Goal: Task Accomplishment & Management: Manage account settings

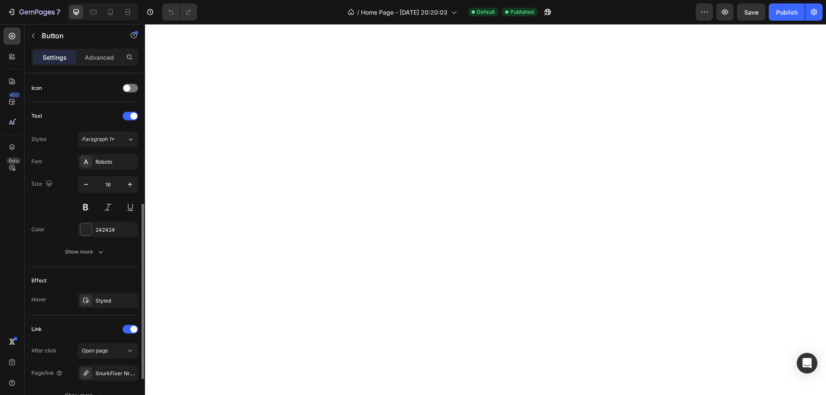
scroll to position [337, 0]
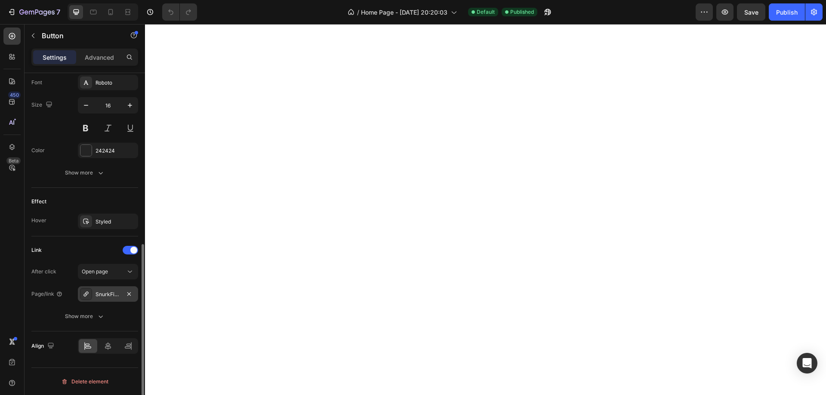
click at [98, 291] on div "SnurkFixer Nr. 1 Antisnurk Beugel" at bounding box center [108, 295] width 25 height 8
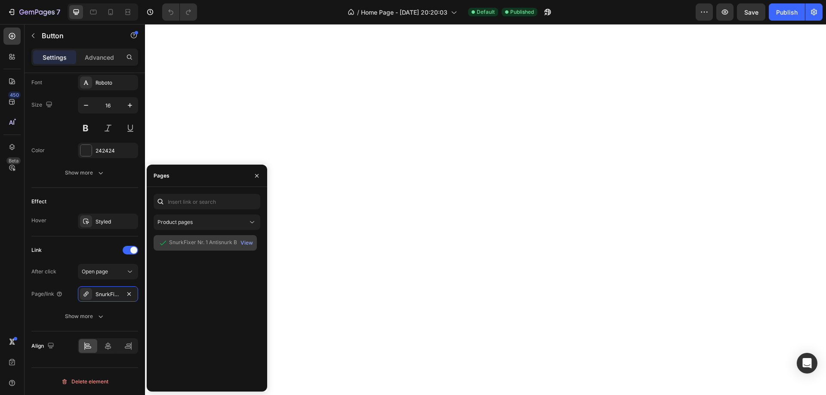
click at [197, 239] on div "SnurkFixer Nr. 1 Antisnurk Beugel" at bounding box center [209, 243] width 81 height 8
click at [201, 220] on div "Product pages" at bounding box center [203, 223] width 90 height 8
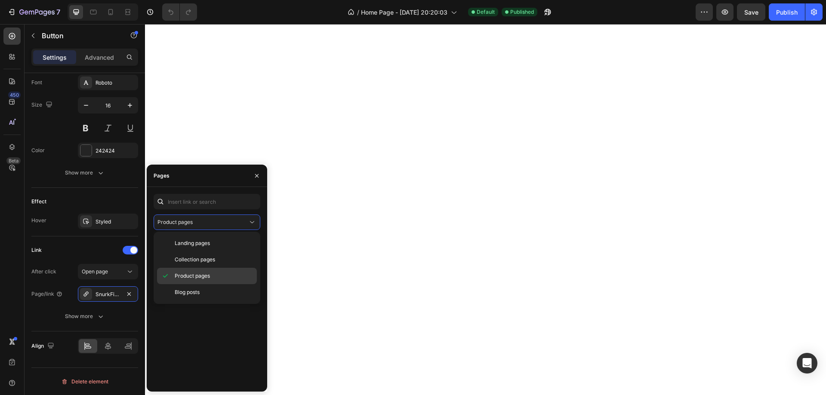
click at [195, 276] on span "Product pages" at bounding box center [192, 276] width 35 height 8
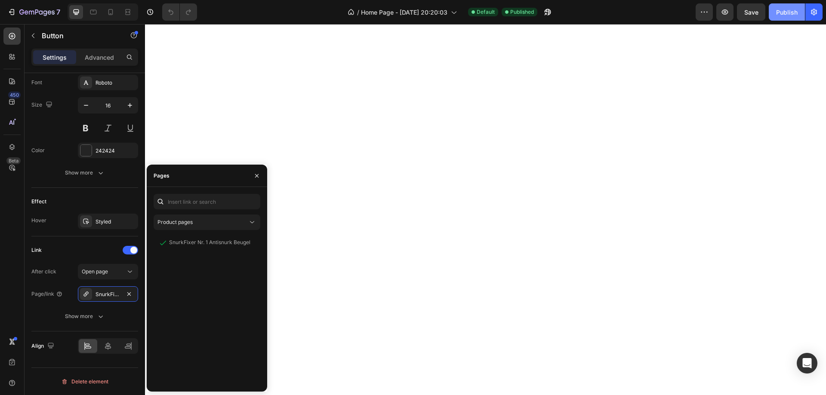
click at [787, 11] on div "Publish" at bounding box center [787, 12] width 22 height 9
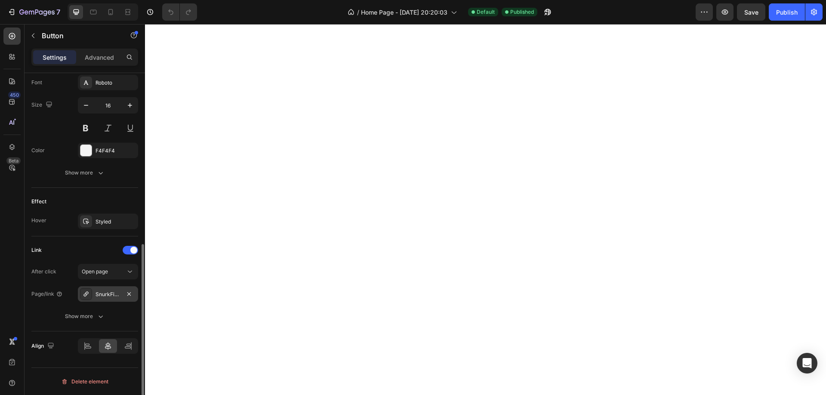
click at [111, 293] on div "SnurkFixer Nr. 1 Antisnurk Beugel" at bounding box center [108, 295] width 25 height 8
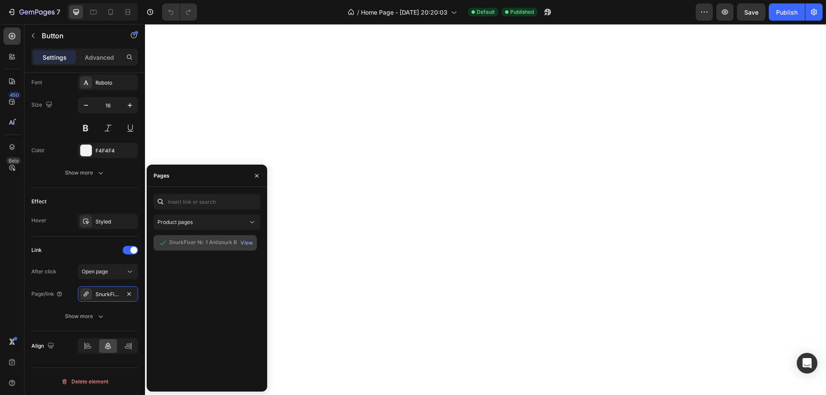
click at [183, 242] on div "SnurkFixer Nr. 1 Antisnurk Beugel" at bounding box center [209, 243] width 81 height 8
click at [243, 240] on div "View" at bounding box center [247, 243] width 12 height 8
click at [231, 296] on div "SnurkFixer Nr. 1 Antisnurk Beugel View" at bounding box center [207, 310] width 107 height 150
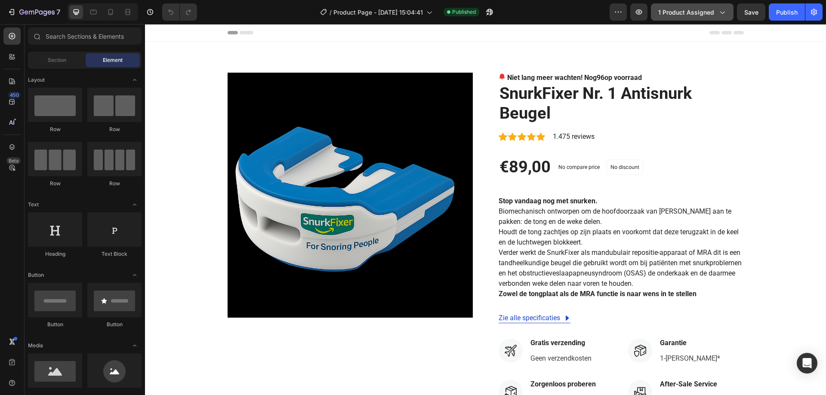
click at [690, 15] on span "1 product assigned" at bounding box center [686, 12] width 56 height 9
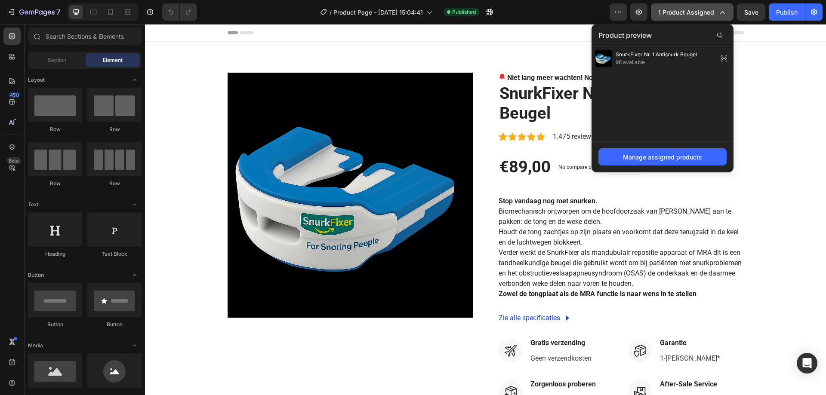
click at [690, 15] on span "1 product assigned" at bounding box center [686, 12] width 56 height 9
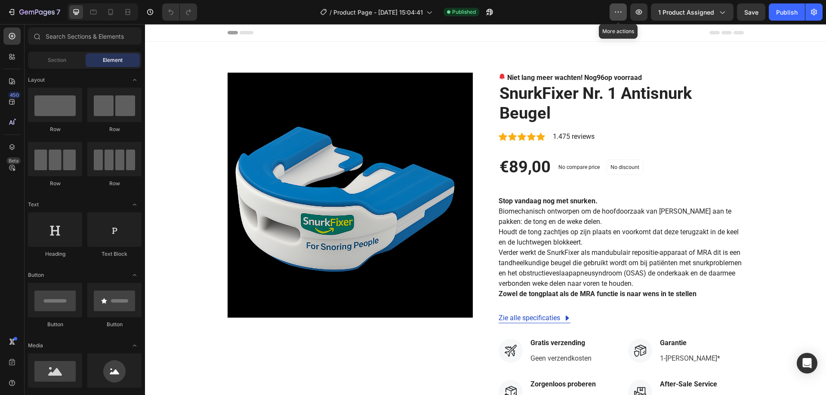
click at [617, 9] on icon "button" at bounding box center [618, 12] width 9 height 9
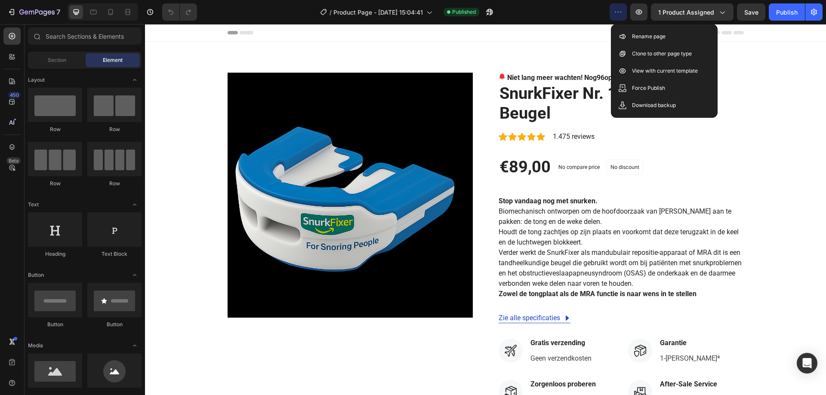
click at [569, 12] on div "/ Product Page - Sep 4, 15:04:41 Published" at bounding box center [407, 11] width 406 height 17
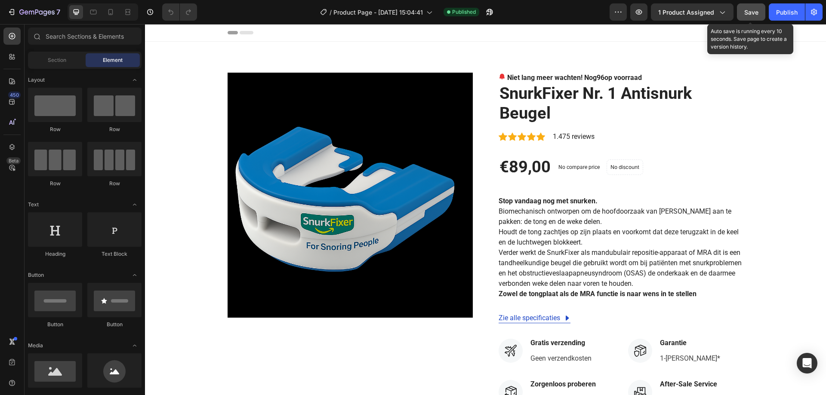
click at [753, 11] on span "Save" at bounding box center [751, 12] width 14 height 7
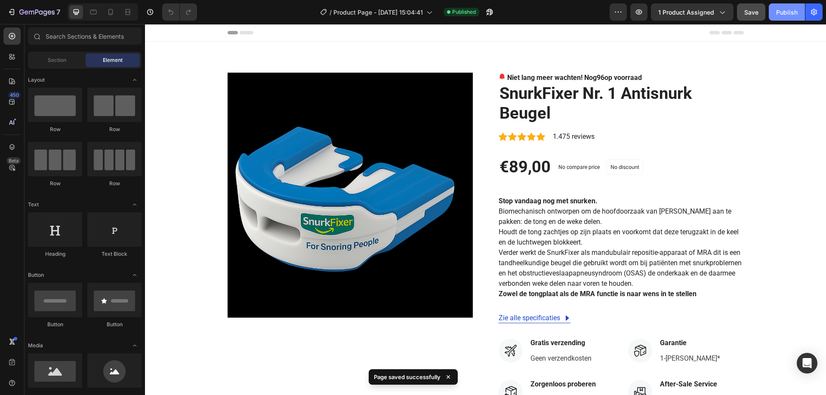
click at [794, 11] on div "Publish" at bounding box center [787, 12] width 22 height 9
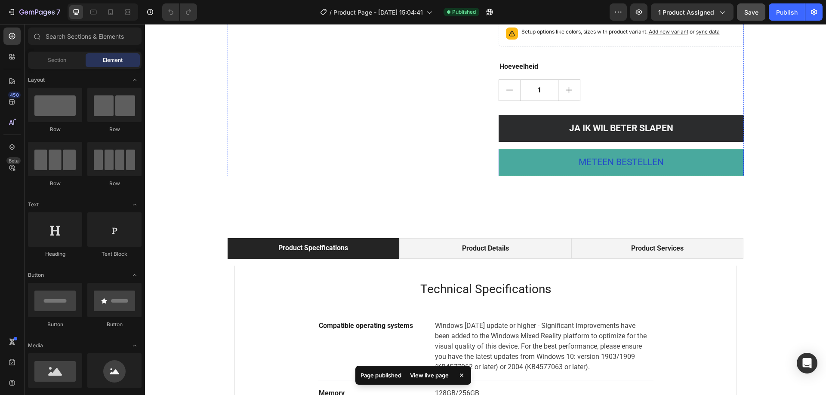
scroll to position [516, 0]
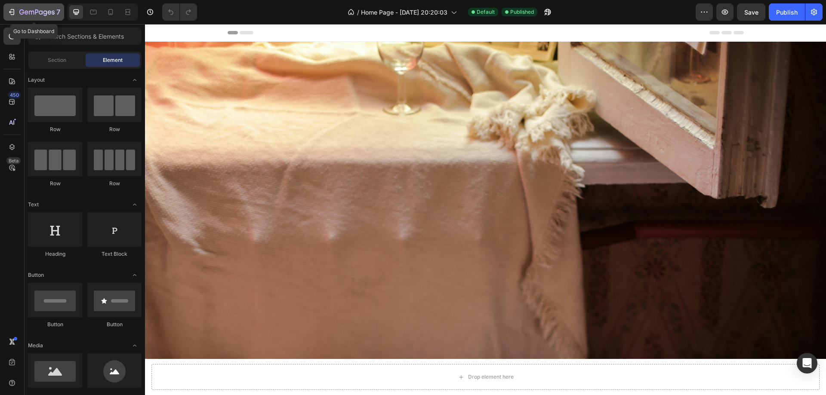
click at [9, 9] on icon "button" at bounding box center [11, 12] width 9 height 9
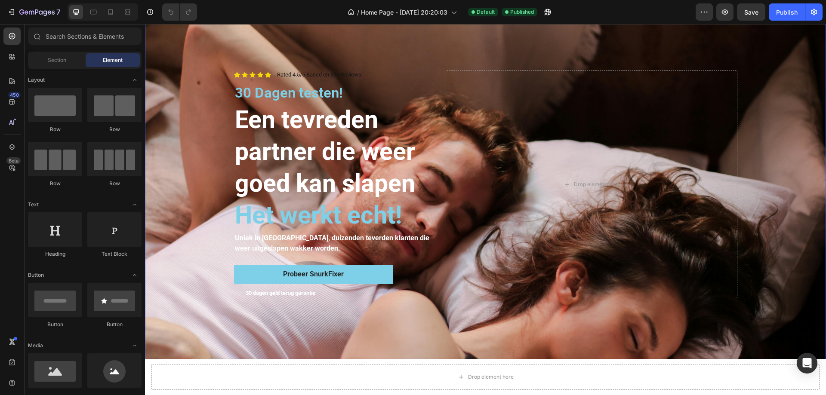
scroll to position [387, 0]
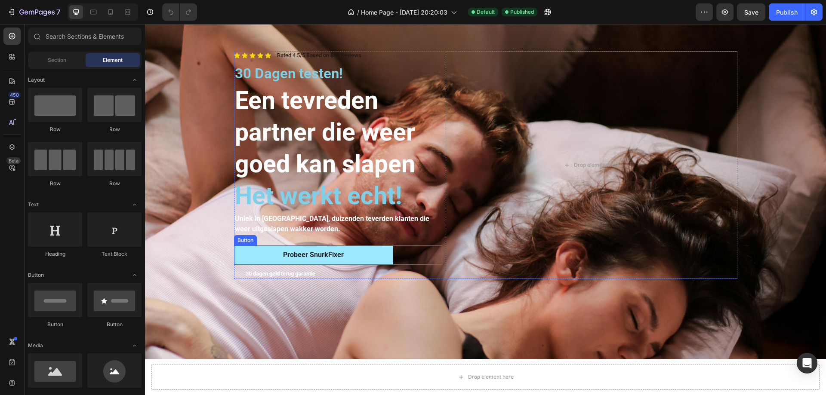
click at [368, 253] on link "Probeer SnurkFixer" at bounding box center [313, 255] width 159 height 19
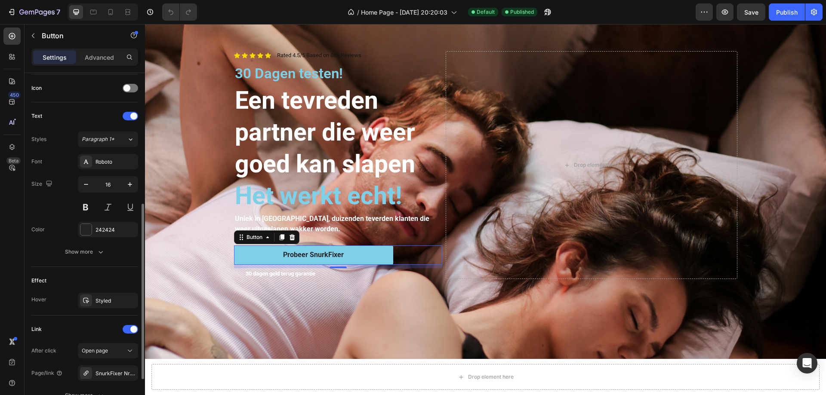
scroll to position [337, 0]
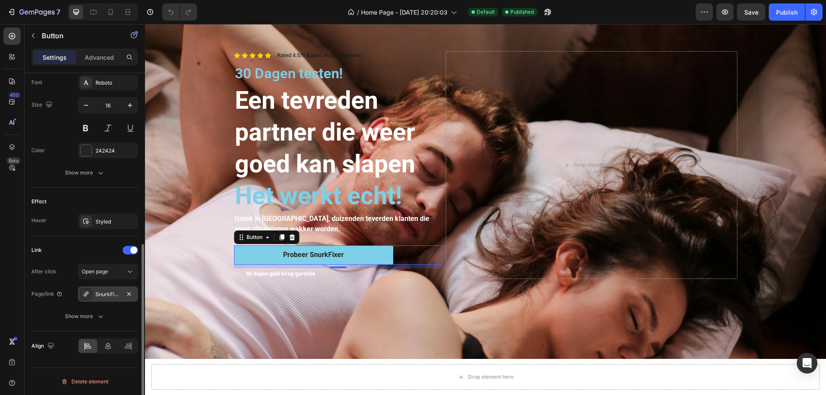
click at [113, 293] on div "SnurkFixer Nr. 1 Antisnurk Beugel" at bounding box center [108, 295] width 25 height 8
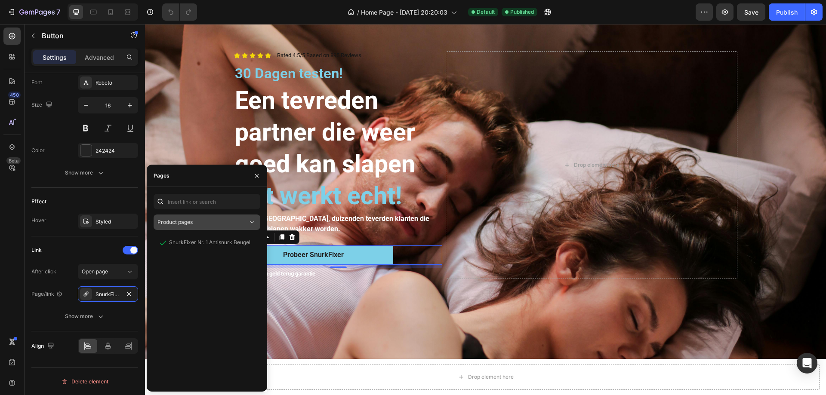
click at [251, 220] on icon at bounding box center [252, 222] width 9 height 9
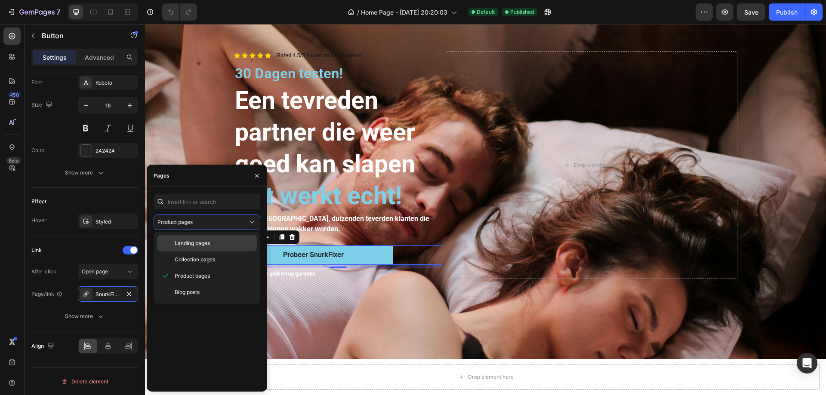
click at [198, 244] on span "Landing pages" at bounding box center [192, 244] width 35 height 8
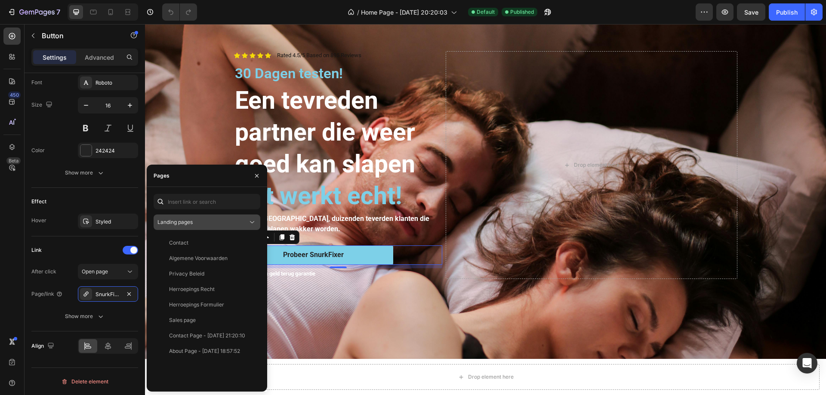
click at [252, 222] on icon at bounding box center [252, 222] width 9 height 9
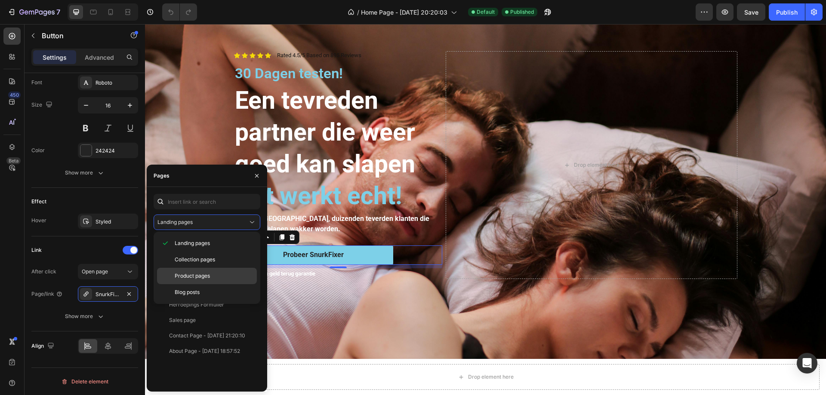
click at [198, 276] on span "Product pages" at bounding box center [192, 276] width 35 height 8
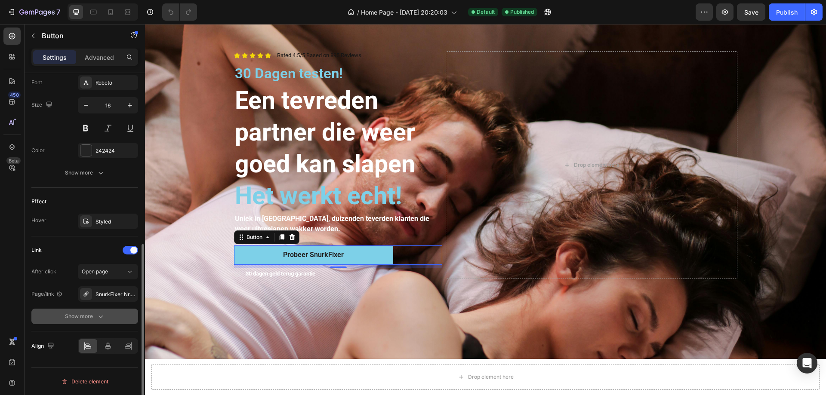
click at [96, 318] on div "Show more" at bounding box center [85, 316] width 40 height 9
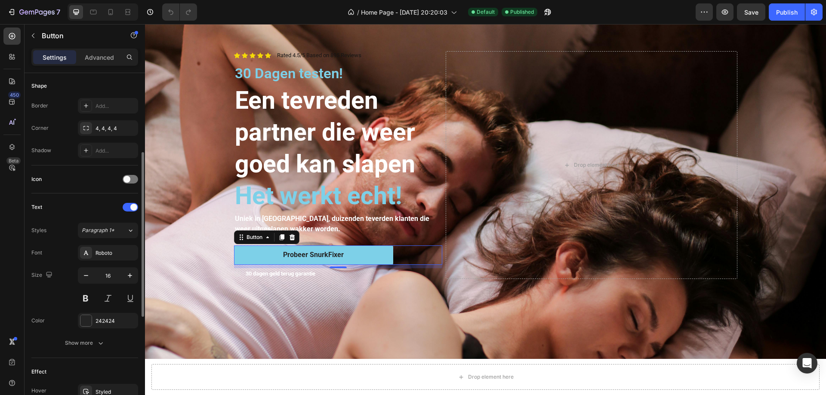
scroll to position [124, 0]
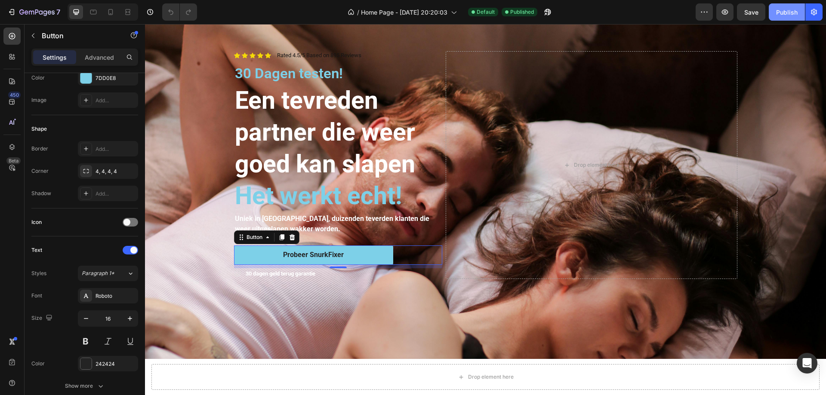
click at [786, 10] on div "Publish" at bounding box center [787, 12] width 22 height 9
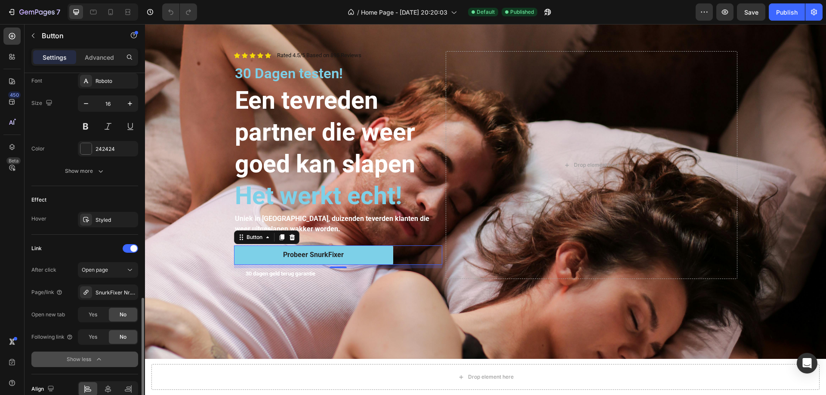
scroll to position [382, 0]
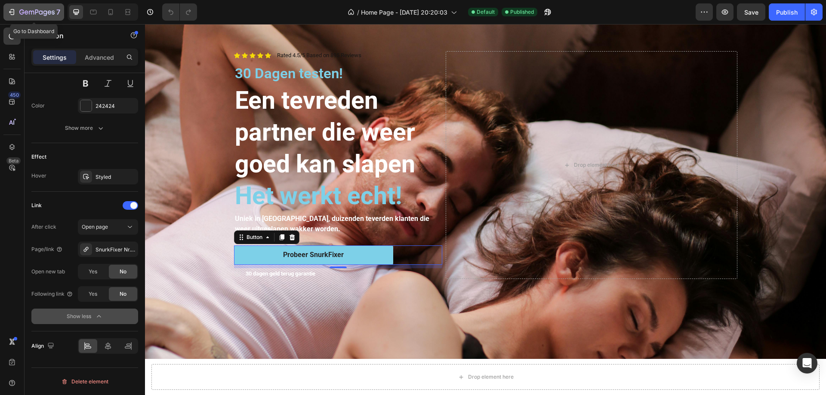
click at [23, 11] on icon "button" at bounding box center [36, 12] width 35 height 7
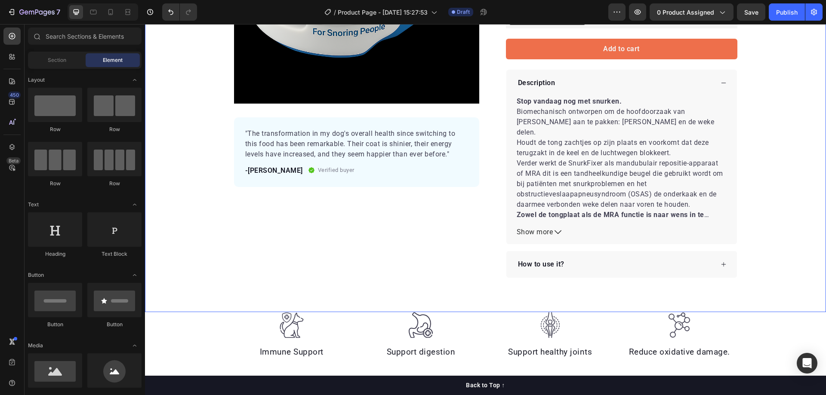
scroll to position [344, 0]
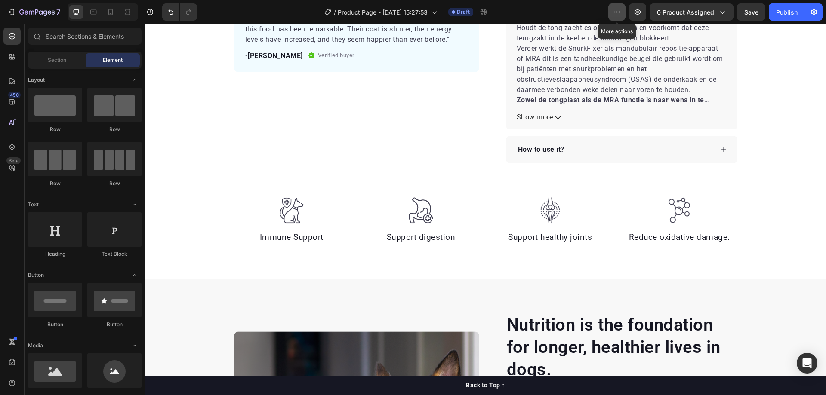
click at [616, 13] on icon "button" at bounding box center [617, 12] width 9 height 9
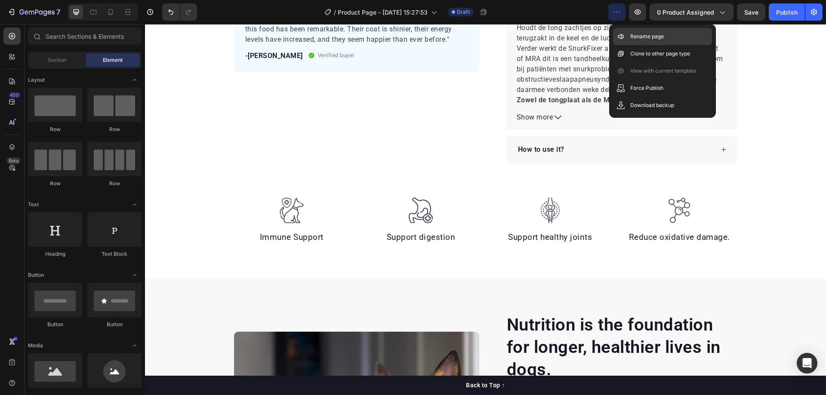
click at [639, 34] on p "Rename page" at bounding box center [647, 36] width 34 height 9
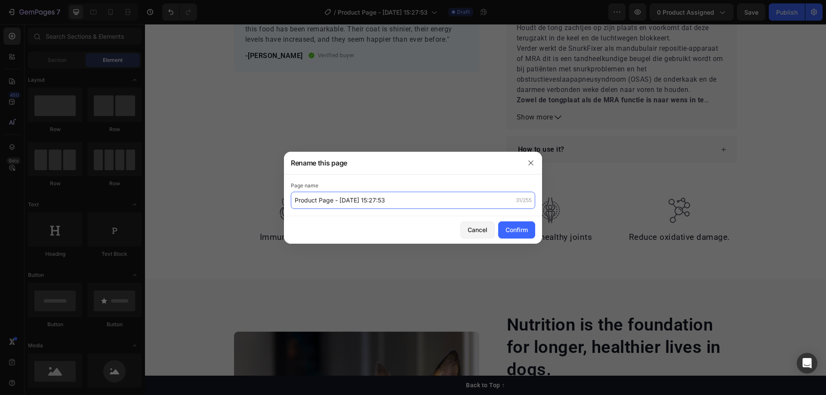
click at [334, 201] on input "Product Page - [DATE] 15:27:53" at bounding box center [413, 200] width 244 height 17
click at [333, 201] on input "Product Page - Sep 28, 15:27:53" at bounding box center [413, 200] width 244 height 17
click at [334, 201] on input "Product Page - Sep 28, 15:27:53" at bounding box center [413, 200] width 244 height 17
type input "Product Page SnurkFixer - Sep 28, 15:27:53"
click at [516, 228] on div "Confirm" at bounding box center [517, 229] width 22 height 9
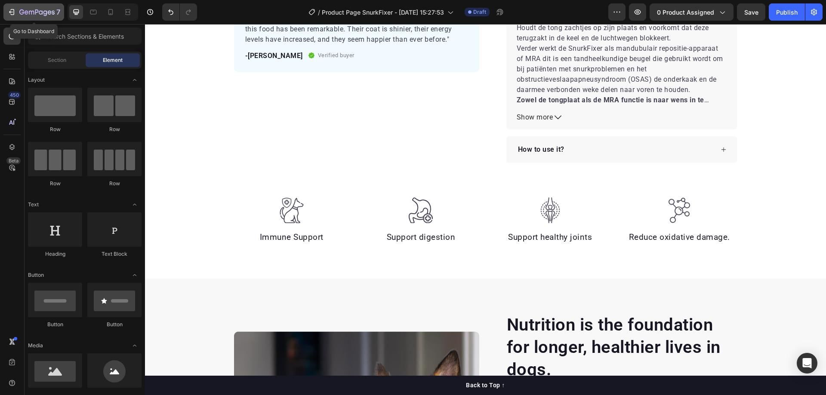
click at [24, 12] on icon "button" at bounding box center [36, 12] width 35 height 7
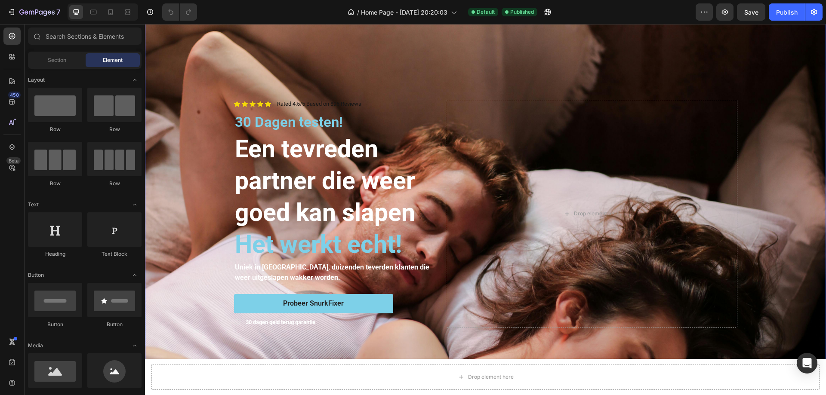
scroll to position [344, 0]
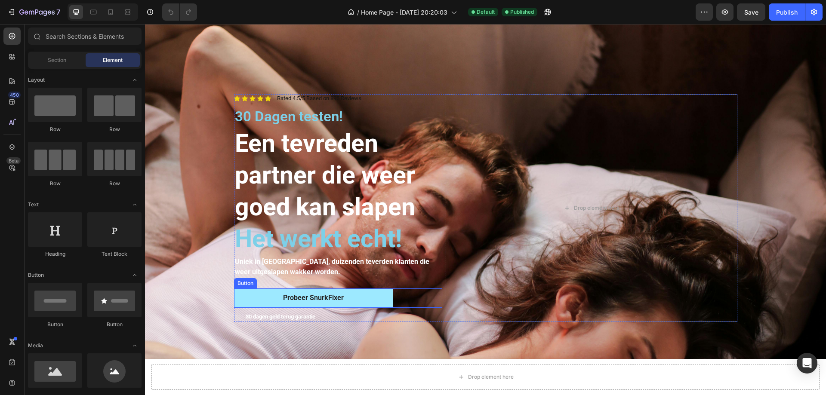
click at [373, 294] on link "Probeer SnurkFixer" at bounding box center [313, 298] width 159 height 19
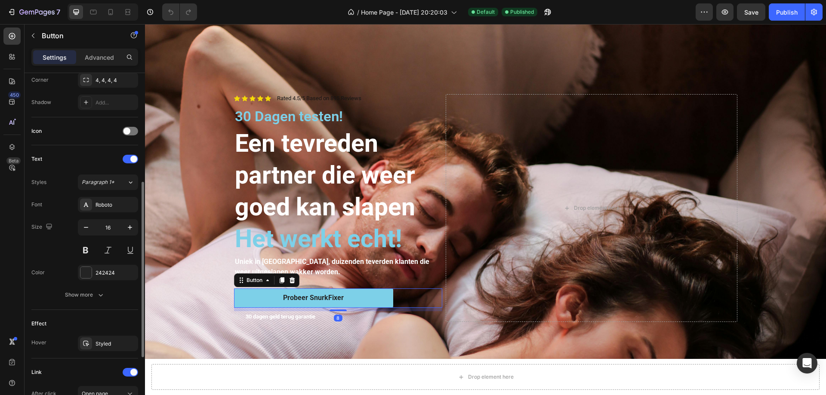
scroll to position [337, 0]
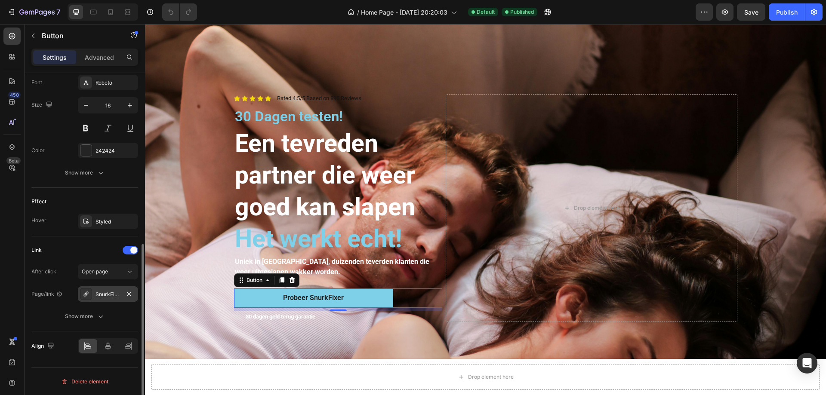
click at [115, 293] on div "SnurkFixer Nr. 1 Antisnurk Beugel" at bounding box center [108, 295] width 25 height 8
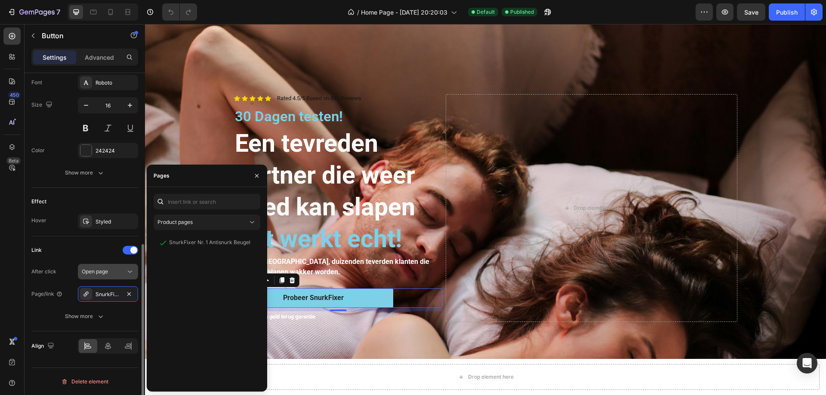
click at [115, 272] on div "Open page" at bounding box center [104, 272] width 44 height 8
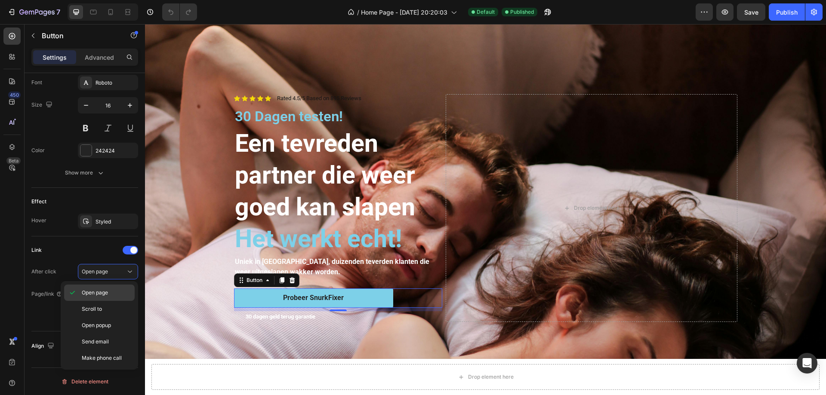
click at [103, 290] on span "Open page" at bounding box center [95, 293] width 26 height 8
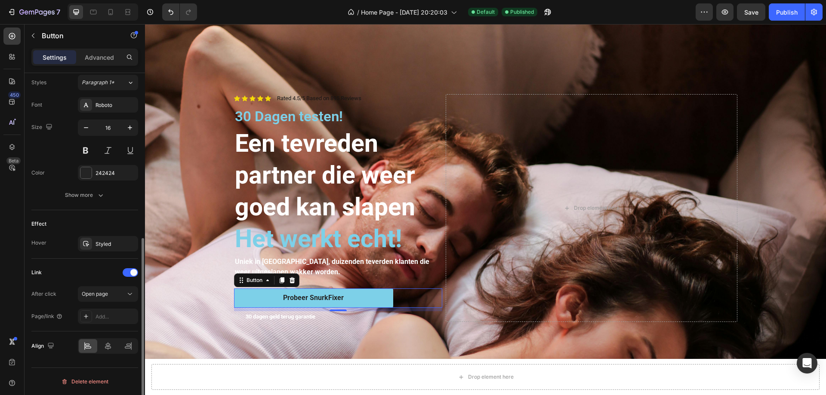
scroll to position [315, 0]
click at [102, 315] on div "Add..." at bounding box center [116, 317] width 40 height 8
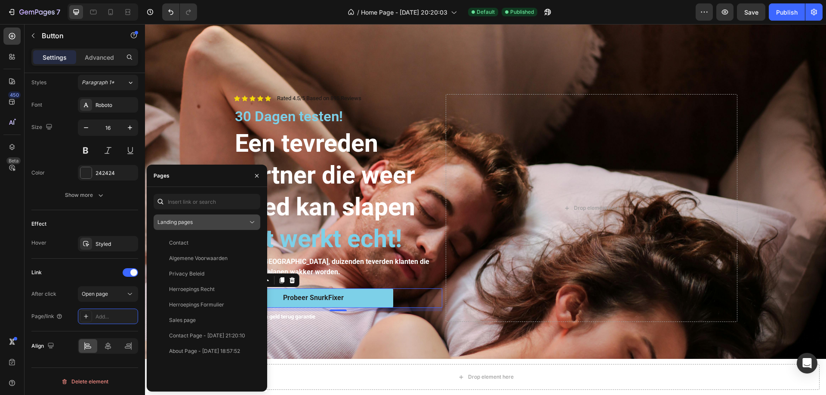
click at [199, 221] on div "Landing pages" at bounding box center [203, 223] width 90 height 8
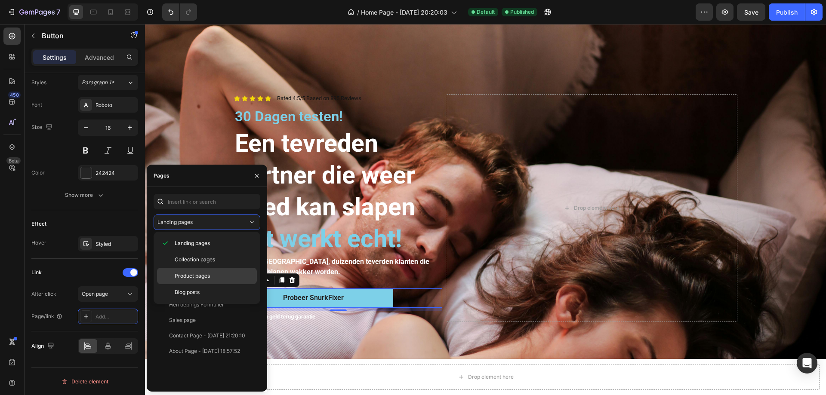
click at [193, 278] on span "Product pages" at bounding box center [192, 276] width 35 height 8
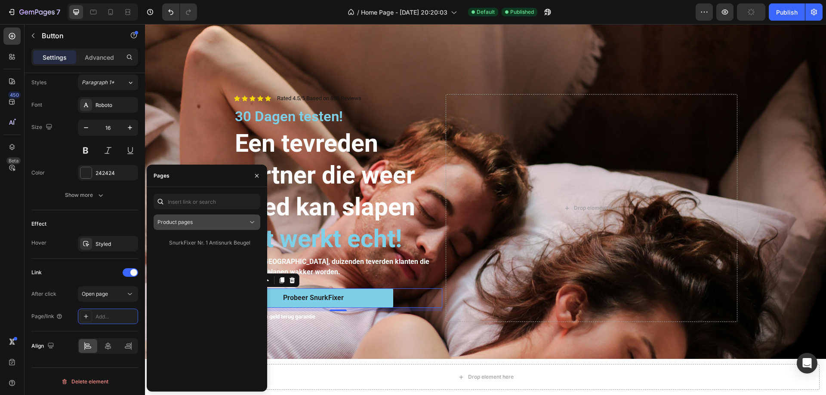
click at [190, 222] on span "Product pages" at bounding box center [175, 222] width 35 height 6
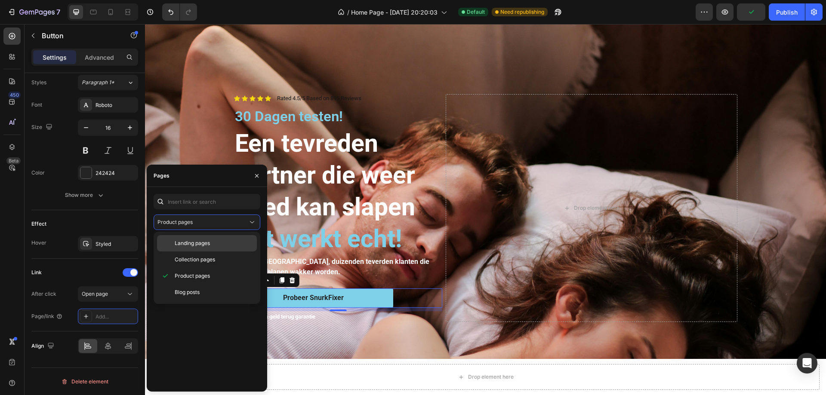
click at [191, 244] on span "Landing pages" at bounding box center [192, 244] width 35 height 8
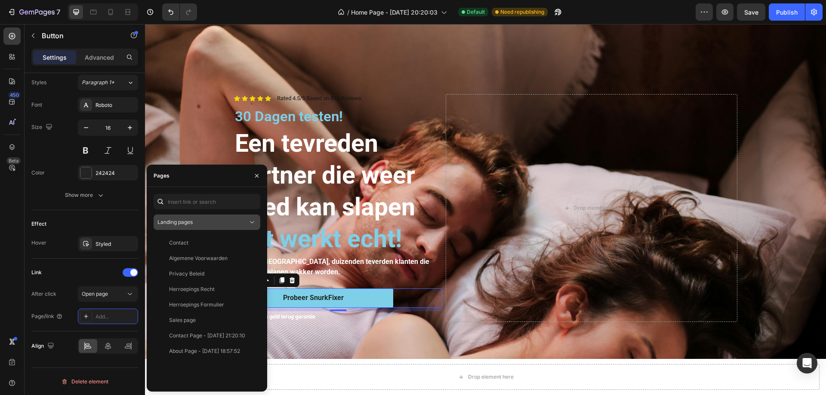
click at [188, 222] on span "Landing pages" at bounding box center [175, 222] width 35 height 6
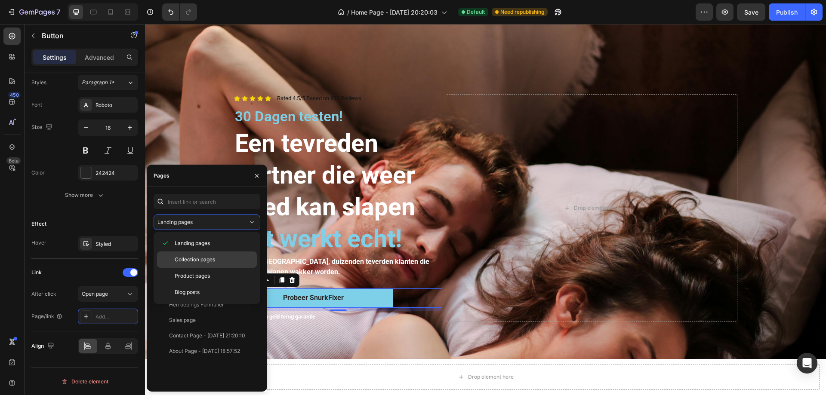
click at [189, 258] on span "Collection pages" at bounding box center [195, 260] width 40 height 8
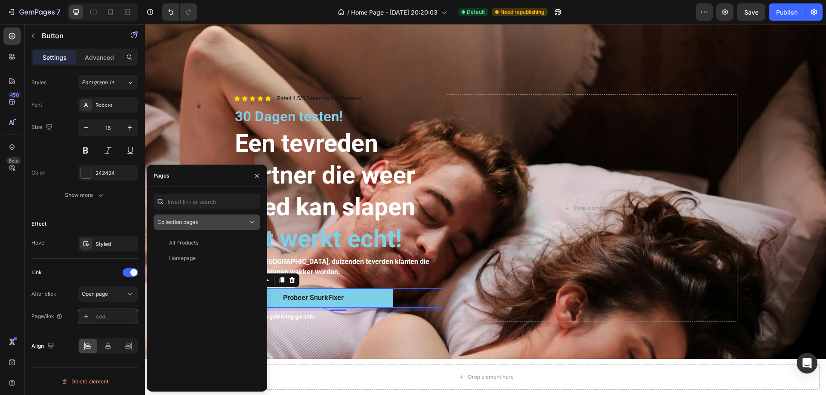
click at [185, 218] on button "Collection pages" at bounding box center [207, 222] width 107 height 15
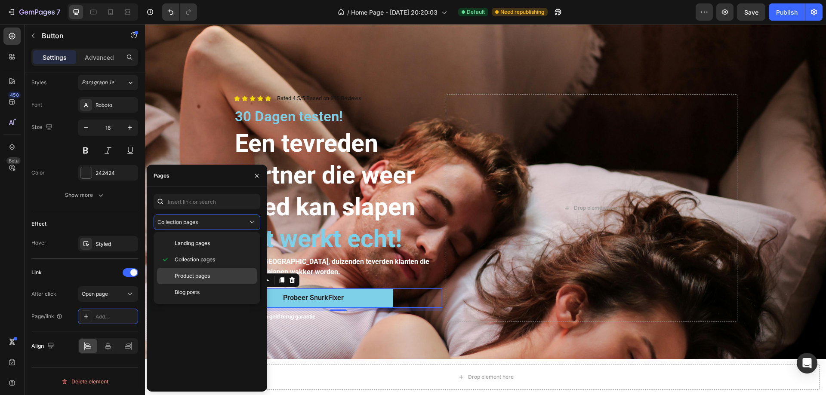
click at [186, 274] on span "Product pages" at bounding box center [192, 276] width 35 height 8
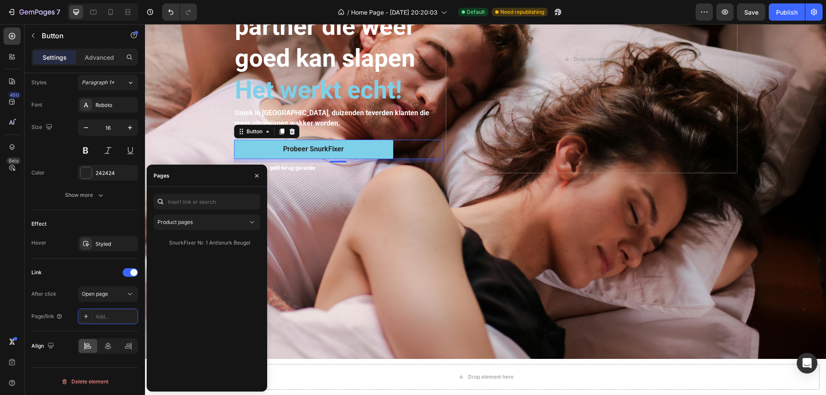
scroll to position [516, 0]
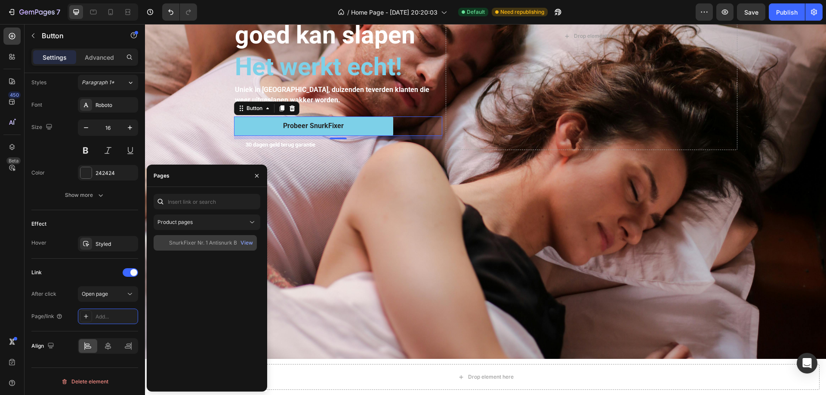
click at [198, 241] on div "SnurkFixer Nr. 1 Antisnurk Beugel" at bounding box center [209, 243] width 81 height 8
click at [249, 243] on div "View" at bounding box center [247, 243] width 12 height 8
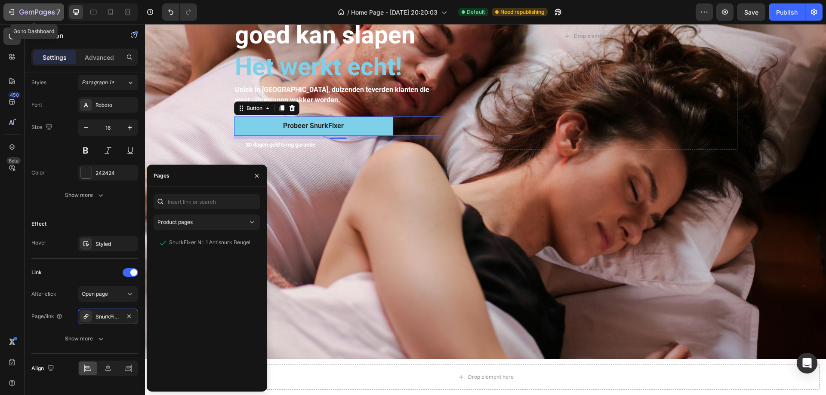
click at [25, 10] on icon "button" at bounding box center [36, 12] width 35 height 7
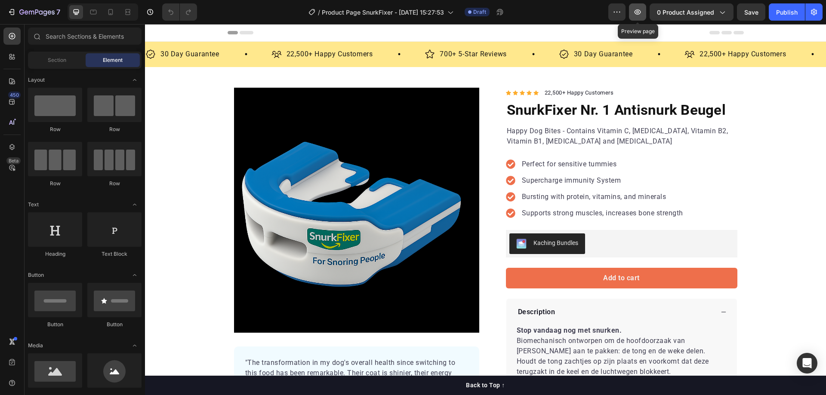
click at [639, 8] on icon "button" at bounding box center [637, 12] width 9 height 9
click at [816, 10] on icon "button" at bounding box center [814, 12] width 9 height 9
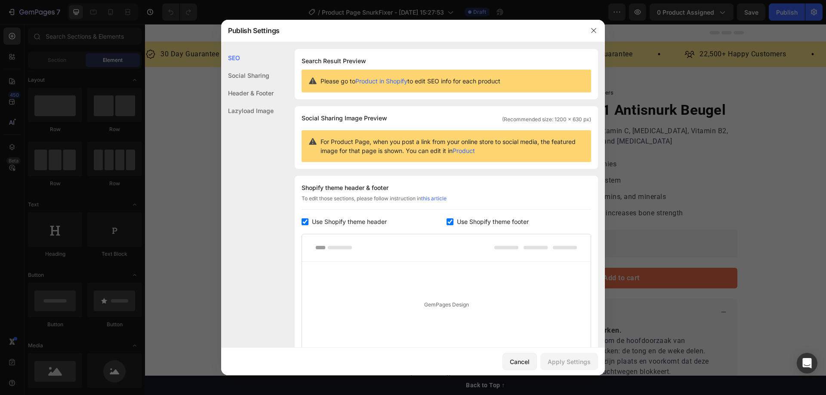
click at [255, 95] on div "Header & Footer" at bounding box center [247, 93] width 53 height 18
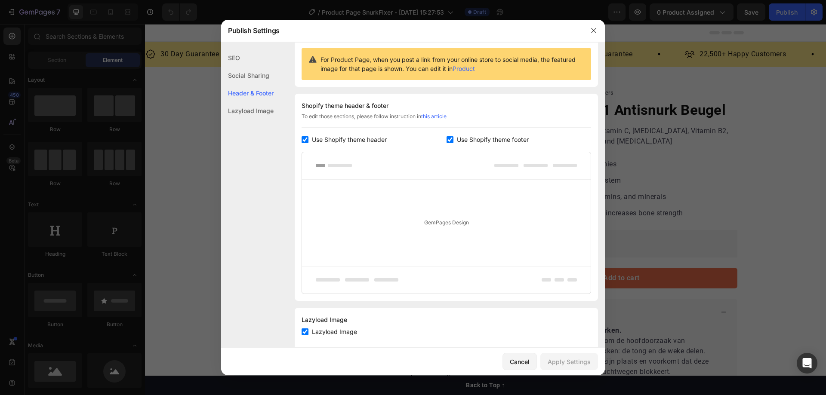
scroll to position [99, 0]
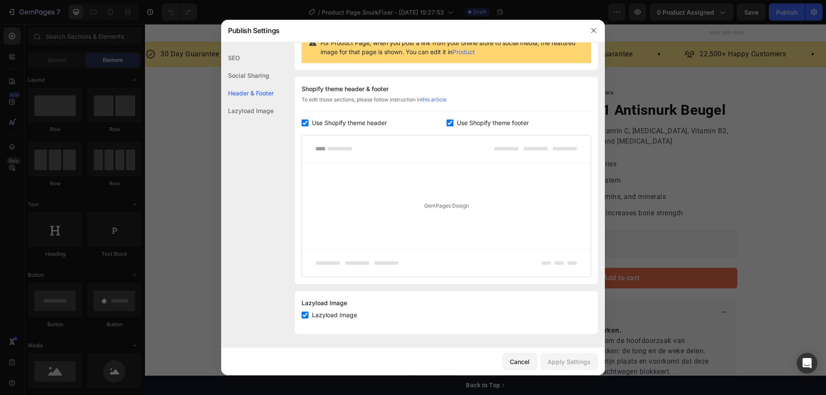
click at [233, 57] on div "SEO" at bounding box center [247, 58] width 53 height 18
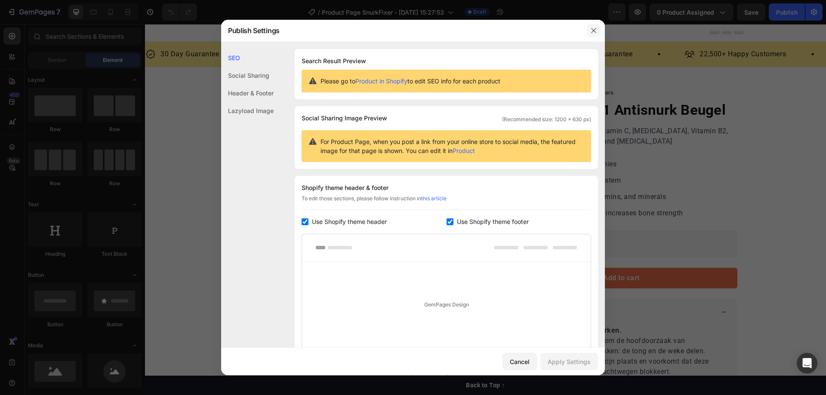
drag, startPoint x: 593, startPoint y: 28, endPoint x: 459, endPoint y: 56, distance: 137.5
click at [593, 28] on icon "button" at bounding box center [593, 30] width 7 height 7
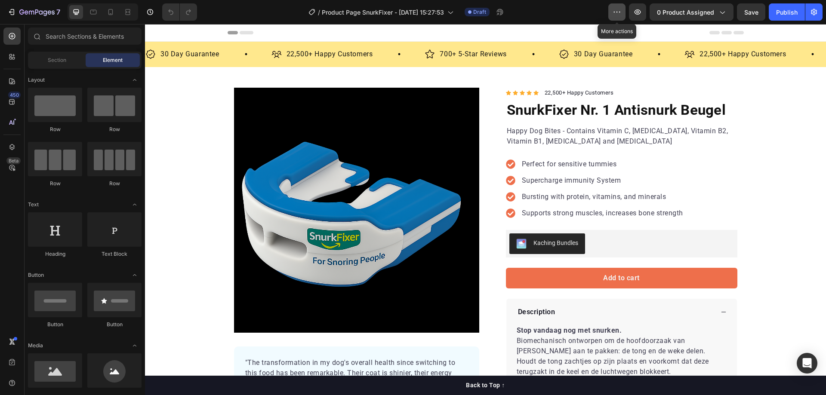
click at [618, 12] on icon "button" at bounding box center [617, 12] width 9 height 9
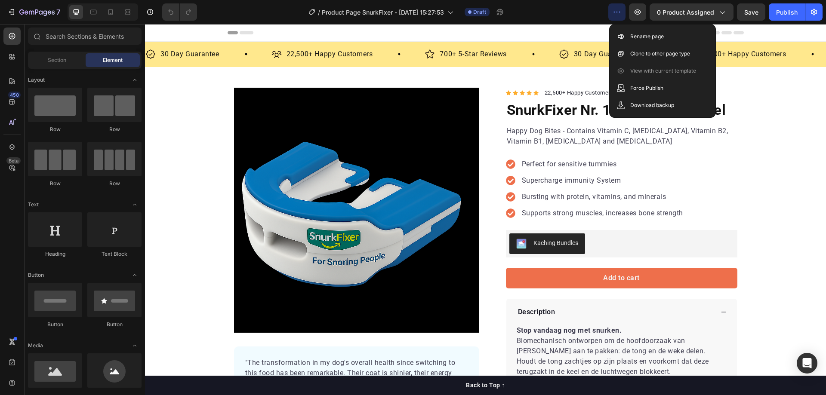
click at [618, 12] on icon "button" at bounding box center [617, 12] width 9 height 9
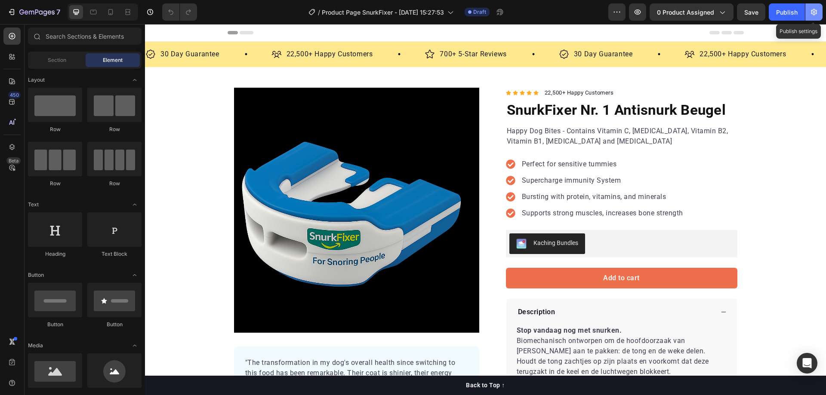
click at [815, 9] on icon "button" at bounding box center [814, 12] width 6 height 6
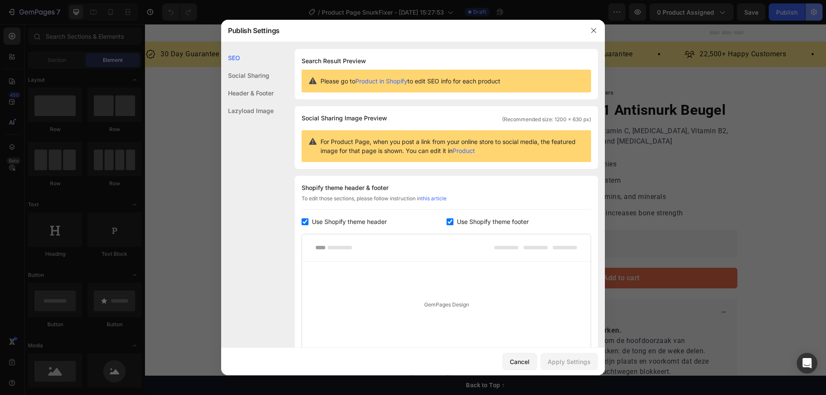
click at [815, 9] on div at bounding box center [413, 197] width 826 height 395
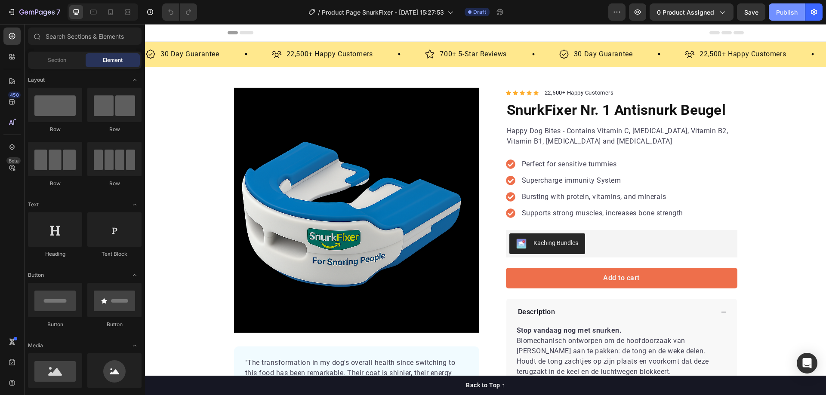
click at [788, 8] on div "Publish" at bounding box center [787, 12] width 22 height 9
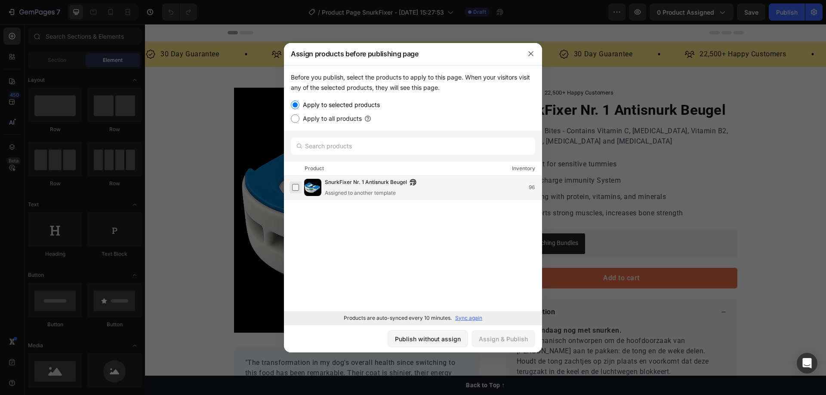
click at [296, 186] on label at bounding box center [295, 187] width 7 height 7
click at [498, 340] on div "Assign & Publish" at bounding box center [503, 339] width 49 height 9
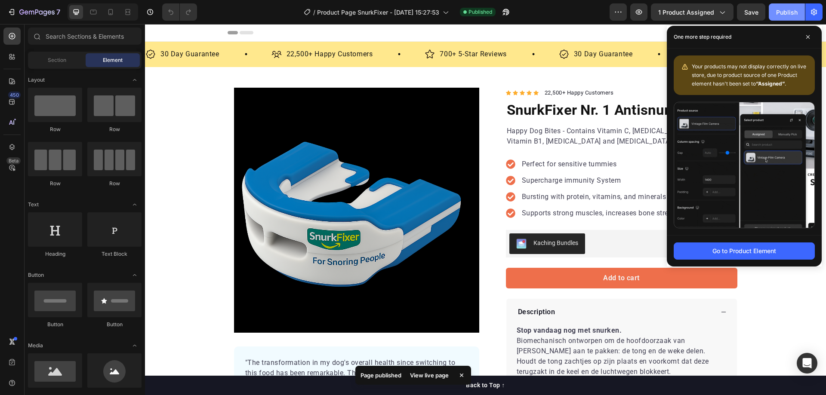
click at [788, 7] on button "Publish" at bounding box center [787, 11] width 36 height 17
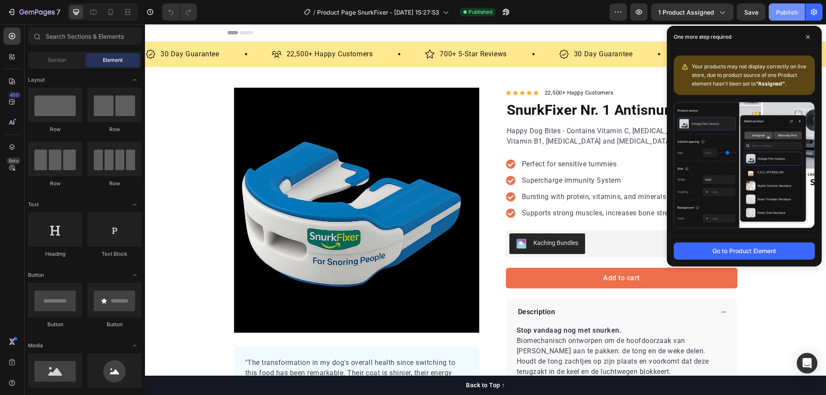
click at [781, 10] on div "Publish" at bounding box center [787, 12] width 22 height 9
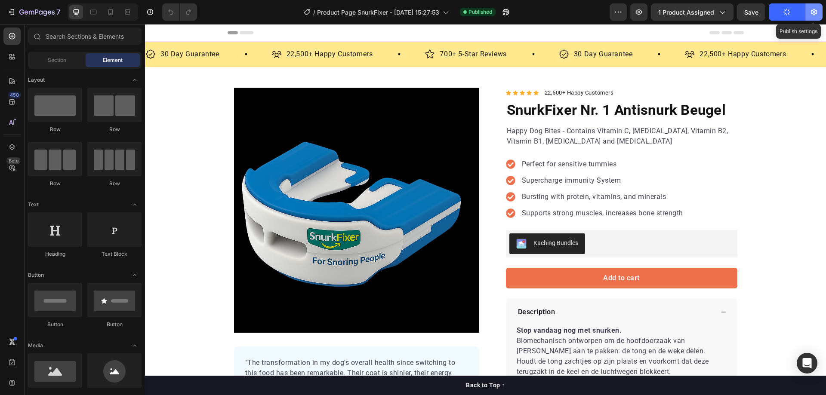
click at [816, 11] on icon "button" at bounding box center [814, 12] width 9 height 9
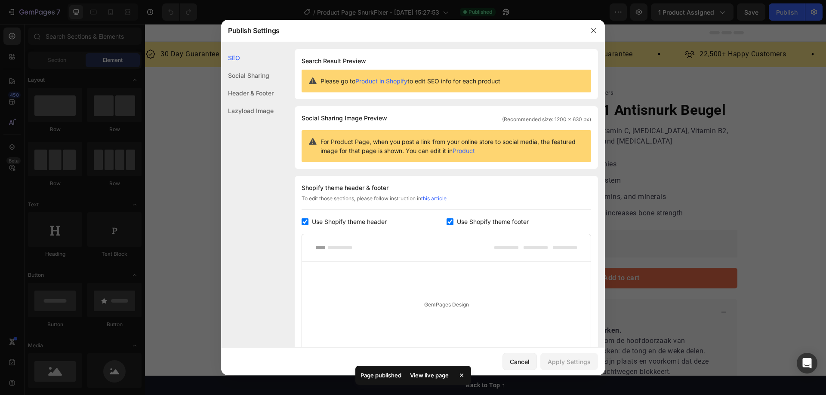
click at [704, 11] on div at bounding box center [413, 197] width 826 height 395
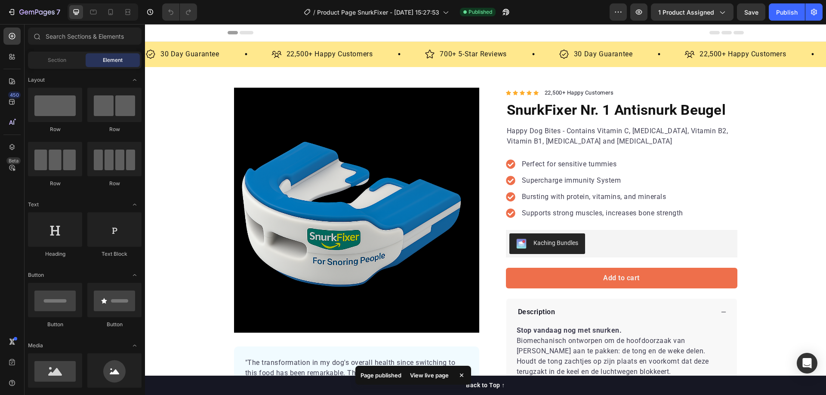
click at [704, 11] on span "1 product assigned" at bounding box center [686, 12] width 56 height 9
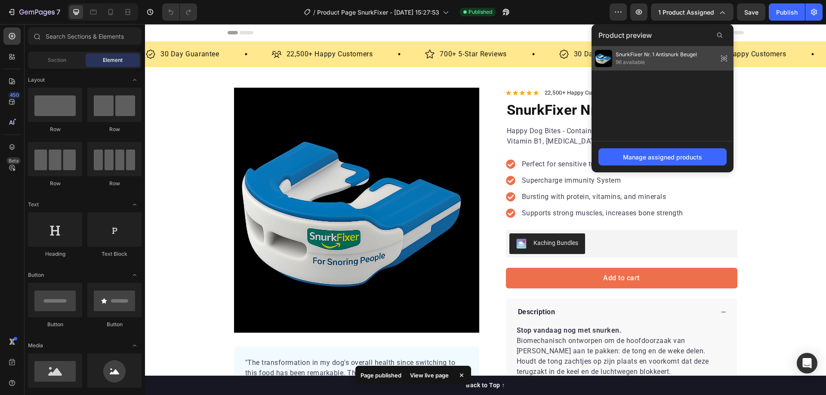
click at [641, 57] on span "SnurkFixer Nr. 1 Antisnurk Beugel" at bounding box center [656, 55] width 81 height 8
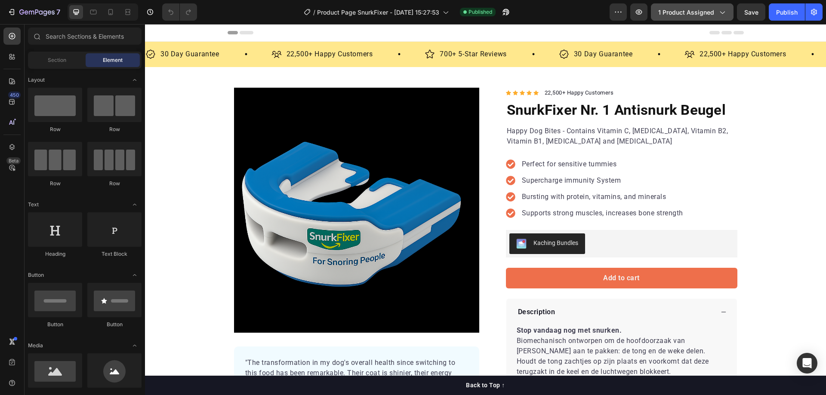
click at [692, 12] on span "1 product assigned" at bounding box center [686, 12] width 56 height 9
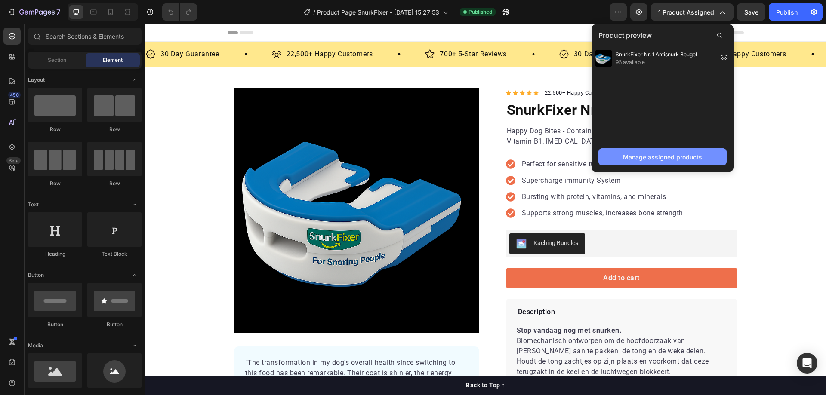
click at [676, 156] on div "Manage assigned products" at bounding box center [662, 157] width 79 height 9
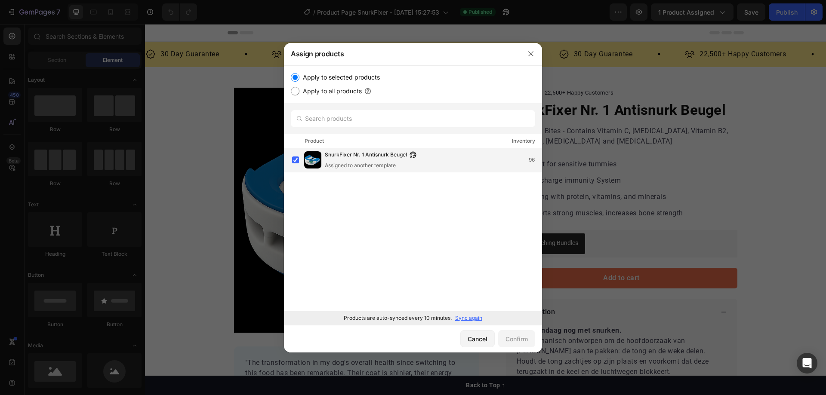
click at [354, 164] on div "Assigned to another template" at bounding box center [373, 166] width 96 height 8
click at [513, 337] on div "Confirm" at bounding box center [517, 339] width 22 height 9
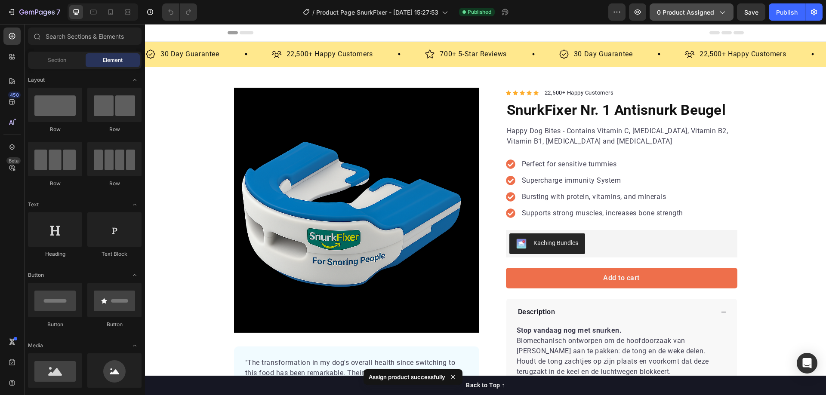
click at [695, 11] on span "0 product assigned" at bounding box center [685, 12] width 57 height 9
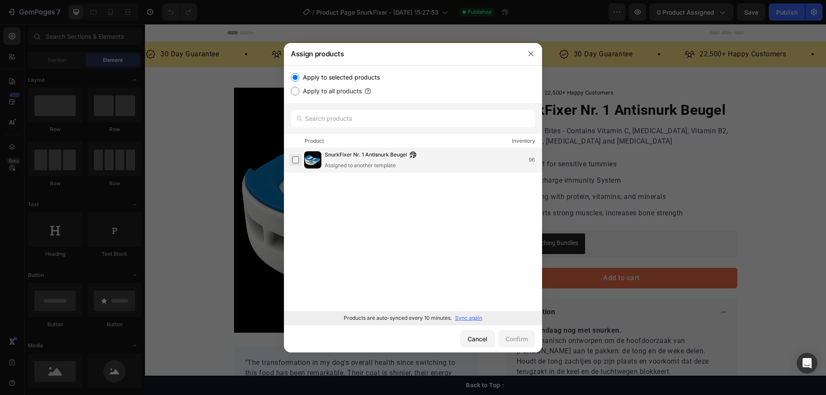
click at [295, 159] on label at bounding box center [295, 160] width 7 height 7
click at [522, 339] on div "Confirm" at bounding box center [517, 339] width 22 height 9
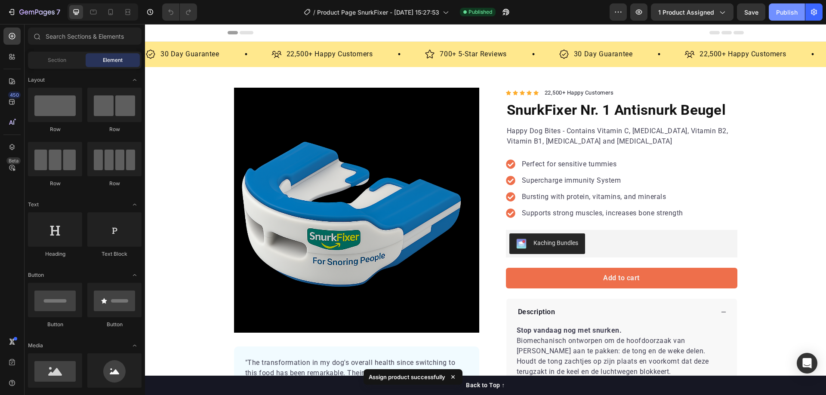
drag, startPoint x: 791, startPoint y: 11, endPoint x: 589, endPoint y: 15, distance: 201.9
click at [791, 11] on div "Publish" at bounding box center [787, 12] width 22 height 9
